Goal: Task Accomplishment & Management: Use online tool/utility

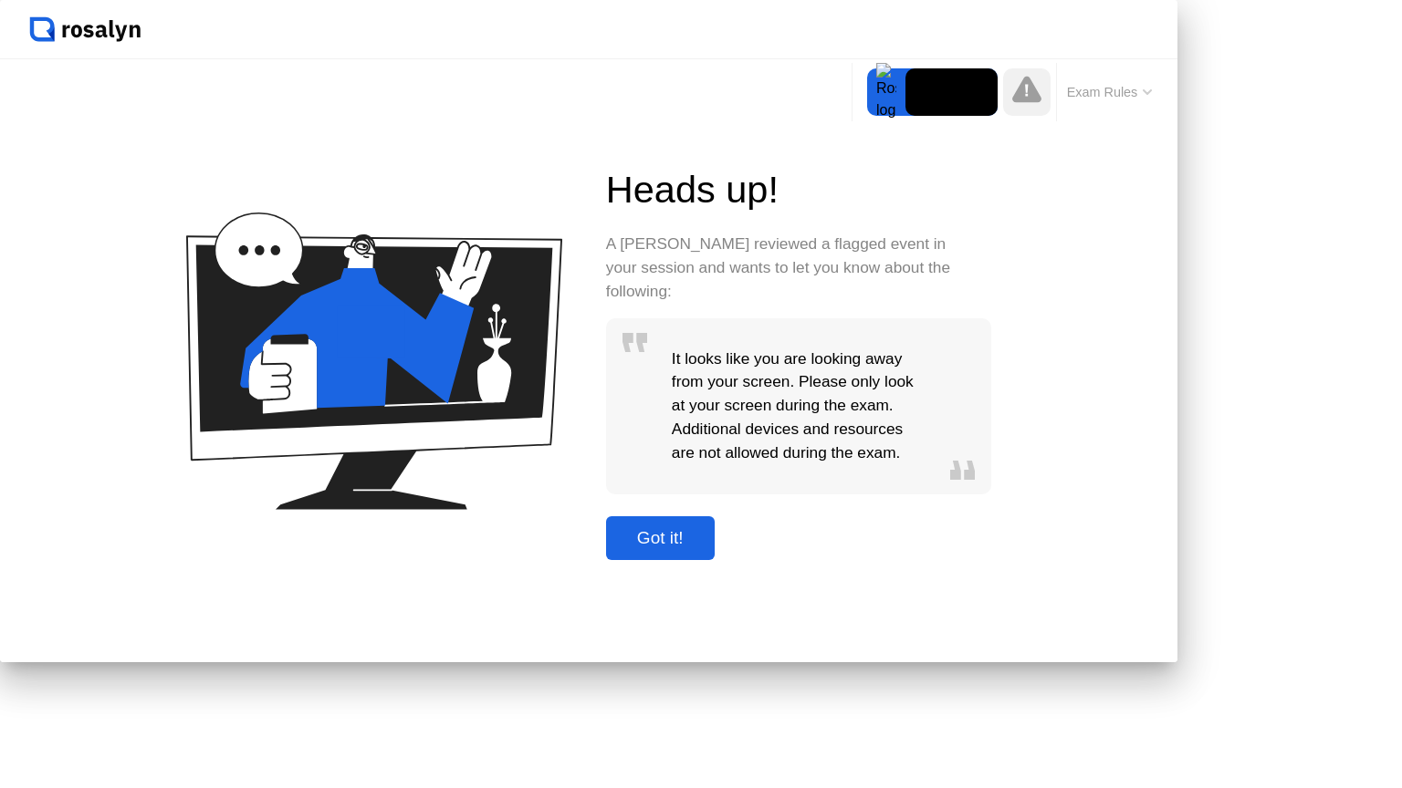
click at [709, 548] on div "Got it!" at bounding box center [660, 538] width 98 height 20
click div "Got it!"
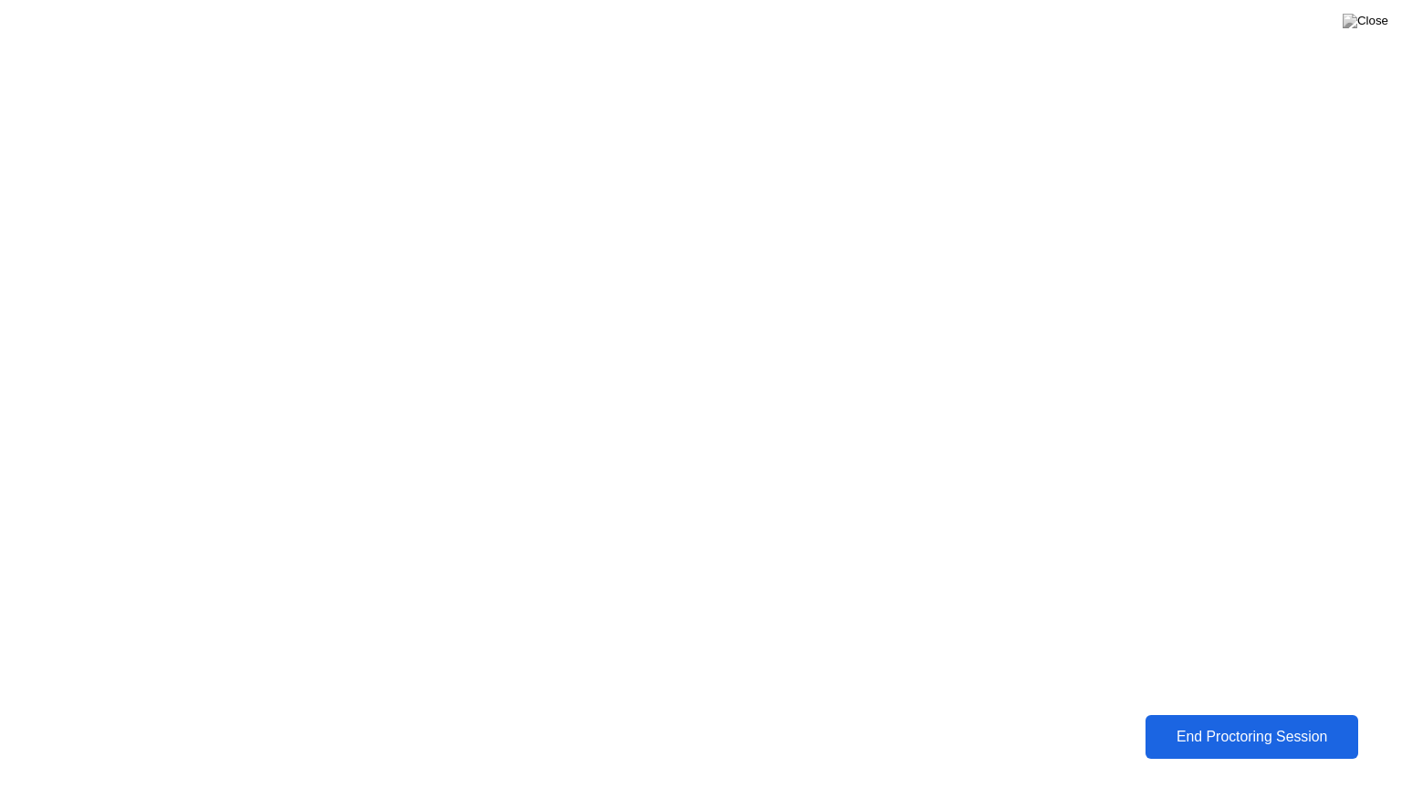
click at [1248, 735] on div "End Proctoring Session" at bounding box center [1252, 737] width 202 height 16
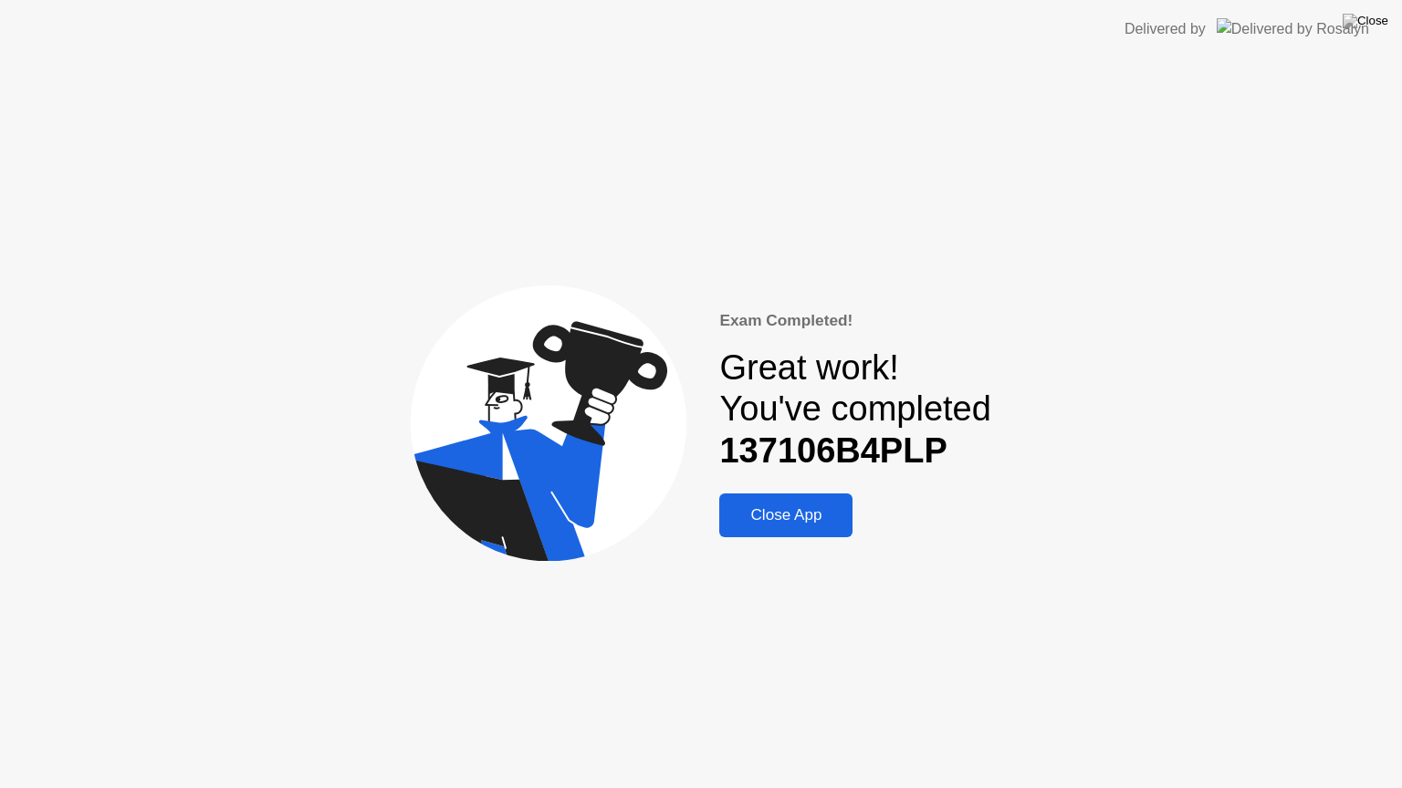
click at [794, 517] on div "Close App" at bounding box center [786, 515] width 122 height 18
